Goal: Information Seeking & Learning: Check status

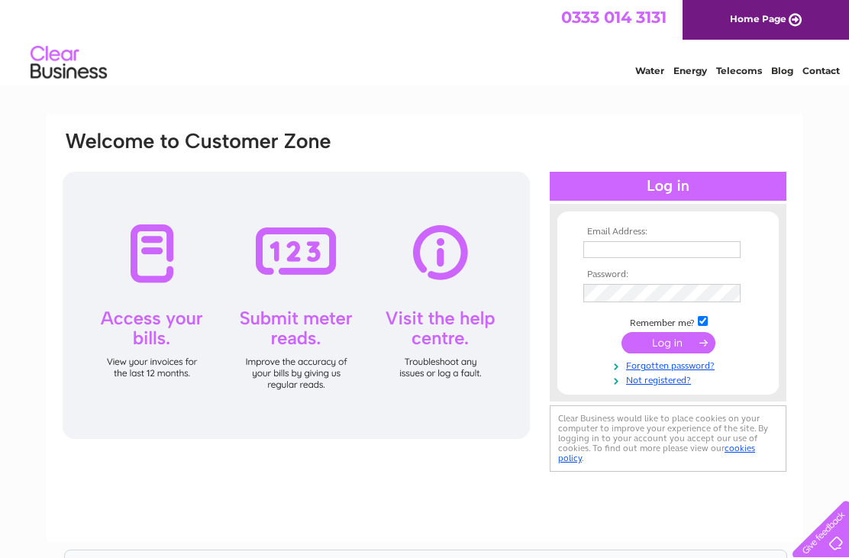
click at [637, 247] on input "text" at bounding box center [661, 249] width 157 height 17
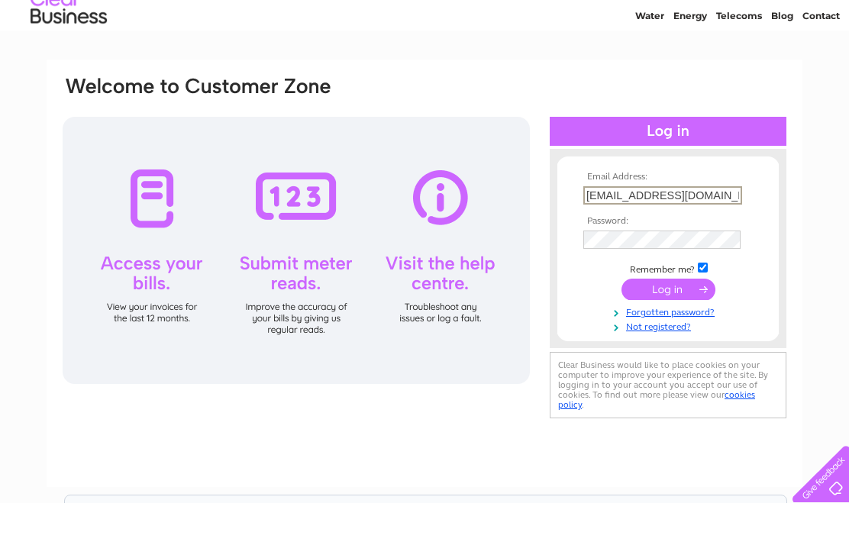
type input "sarahhoulston@btconnect.com"
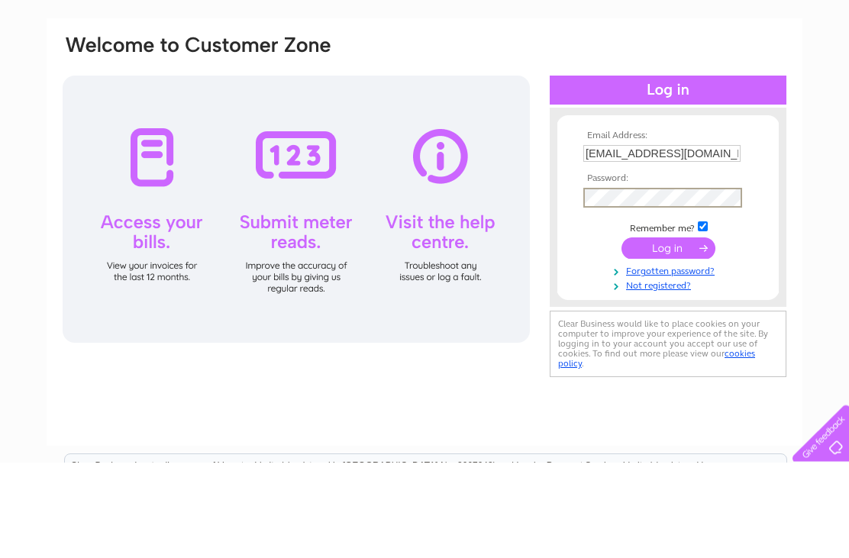
click at [690, 334] on input "submit" at bounding box center [668, 344] width 94 height 21
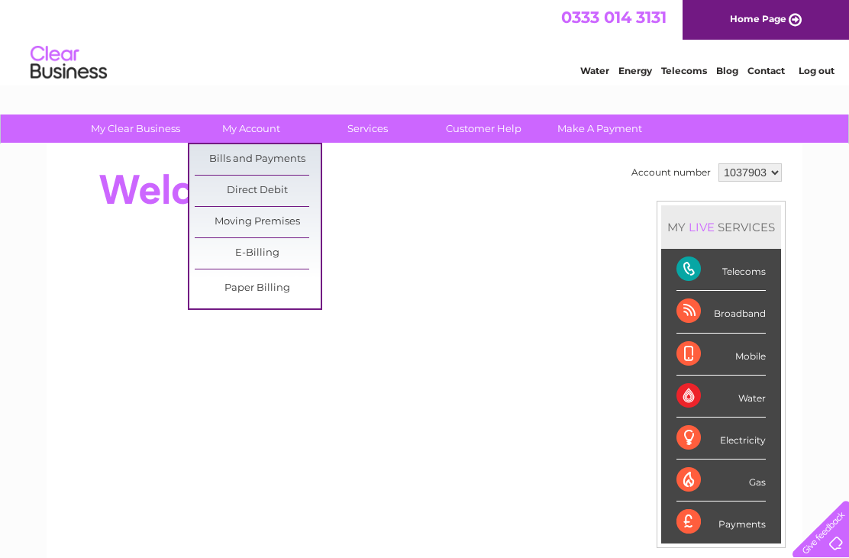
click at [272, 164] on link "Bills and Payments" at bounding box center [258, 159] width 126 height 31
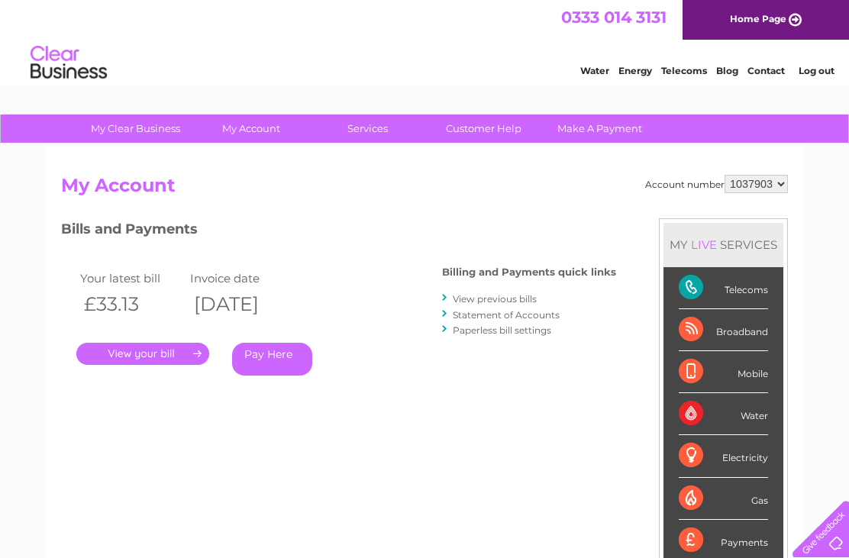
click at [155, 347] on link "." at bounding box center [142, 354] width 133 height 22
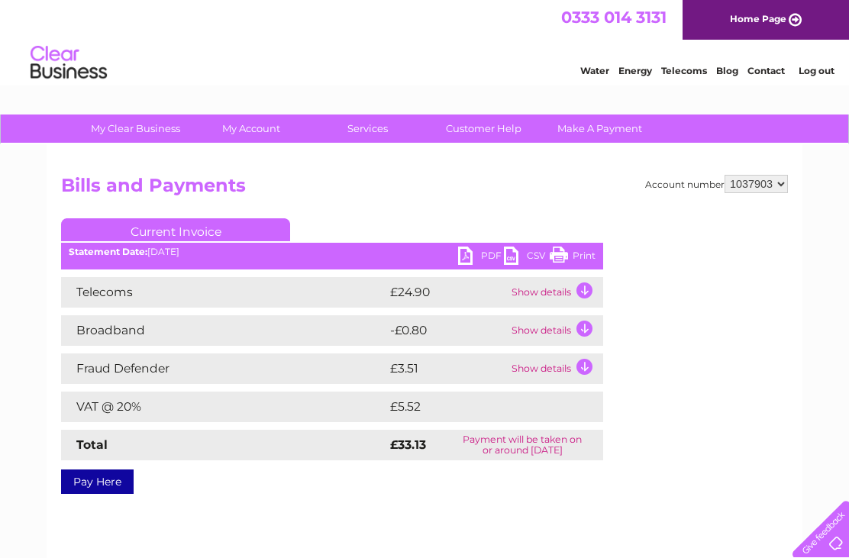
click at [417, 296] on td "£24.90" at bounding box center [446, 292] width 121 height 31
click at [584, 292] on td "Show details" at bounding box center [555, 292] width 95 height 31
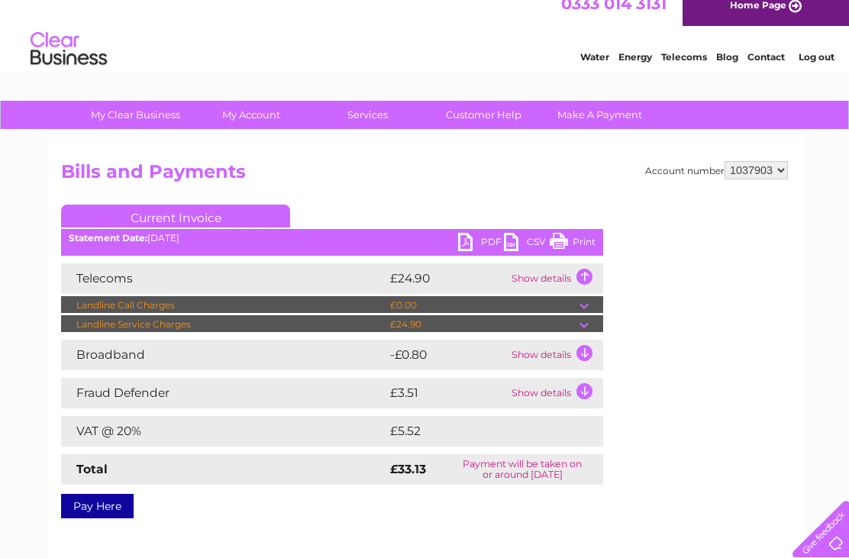
scroll to position [5, 0]
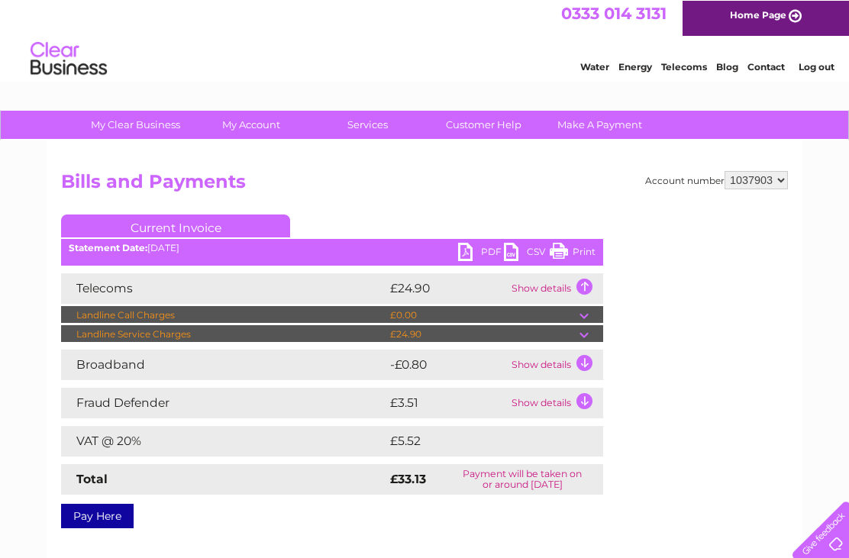
click at [587, 366] on td "Show details" at bounding box center [555, 364] width 95 height 31
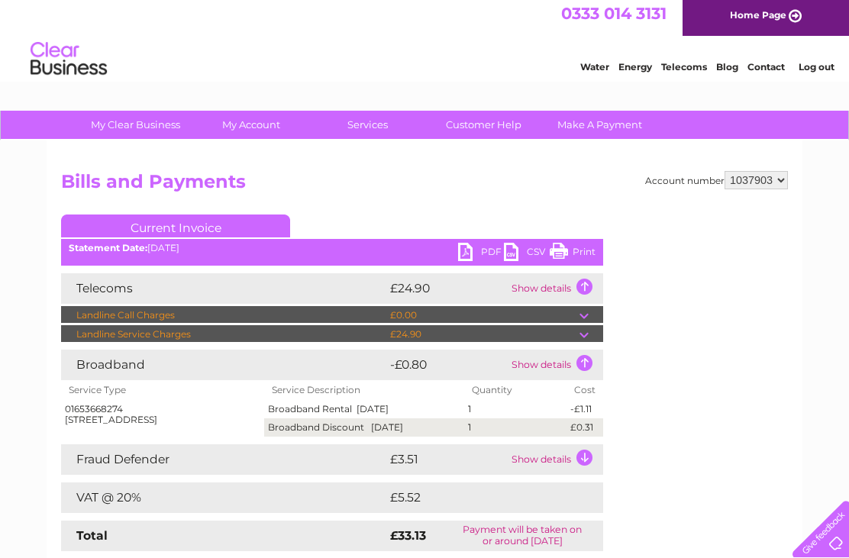
click at [640, 451] on div "Account number 1037903 Bills and Payments Current Invoice PDF CSV Print" at bounding box center [424, 375] width 727 height 408
click at [637, 385] on div "Account number 1037903 Bills and Payments Current Invoice PDF CSV Print" at bounding box center [424, 375] width 727 height 408
click at [641, 454] on div "Account number 1037903 Bills and Payments Current Invoice PDF CSV Print" at bounding box center [424, 375] width 727 height 408
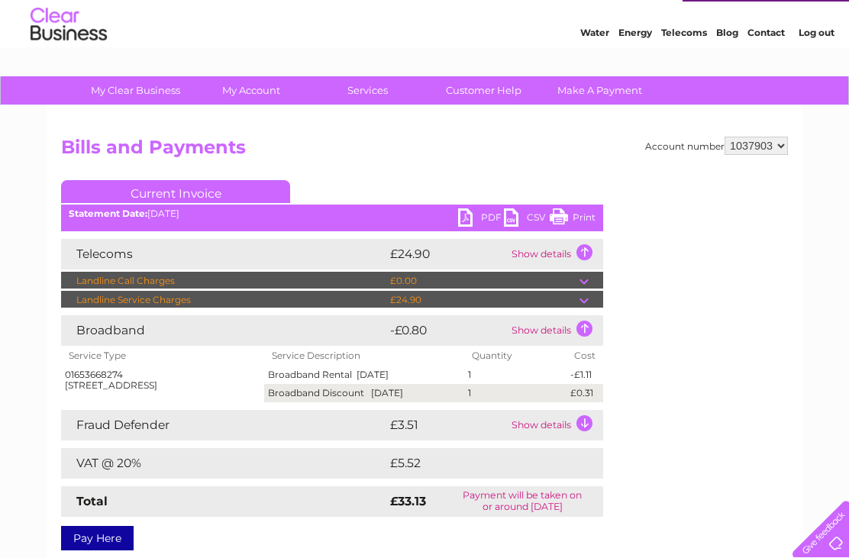
scroll to position [42, 0]
